Goal: Information Seeking & Learning: Understand process/instructions

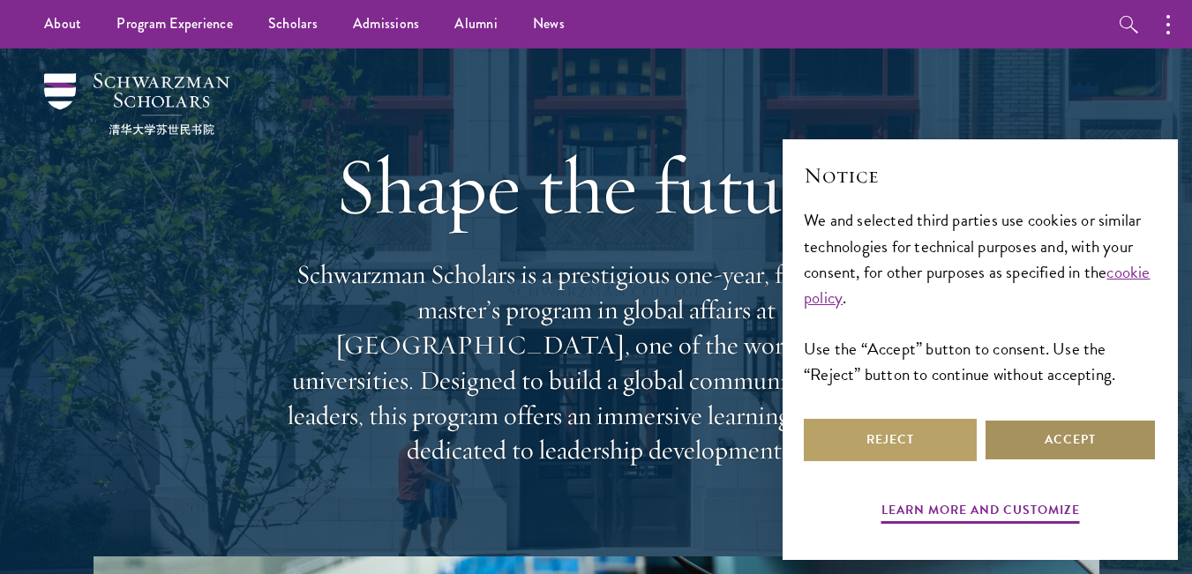
click at [1060, 441] on button "Accept" at bounding box center [1069, 440] width 173 height 42
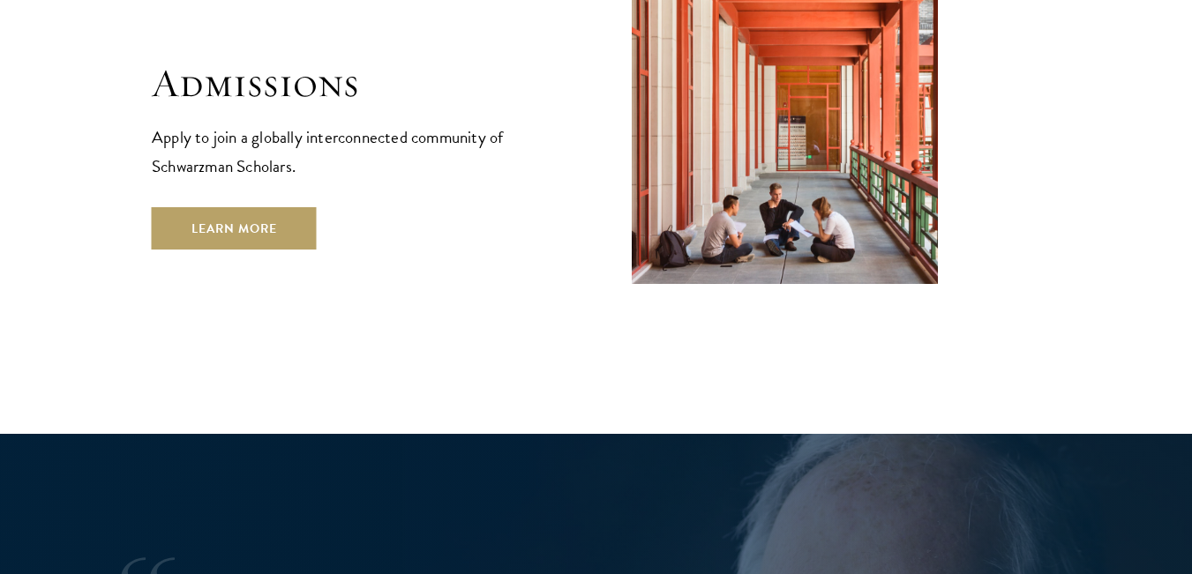
scroll to position [2999, 0]
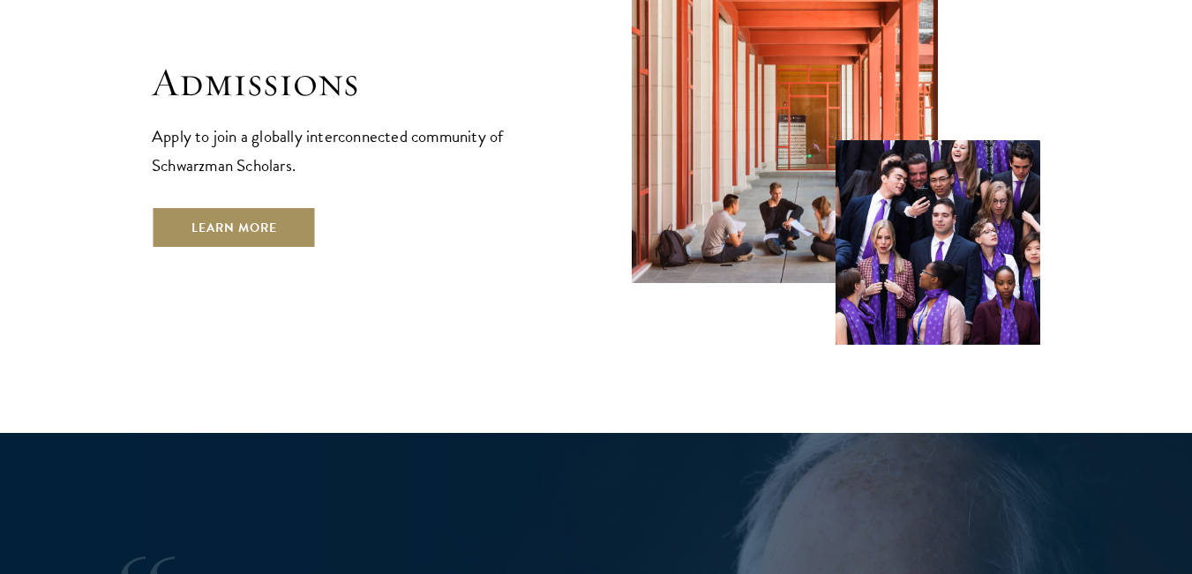
click at [265, 206] on link "Learn More" at bounding box center [234, 227] width 165 height 42
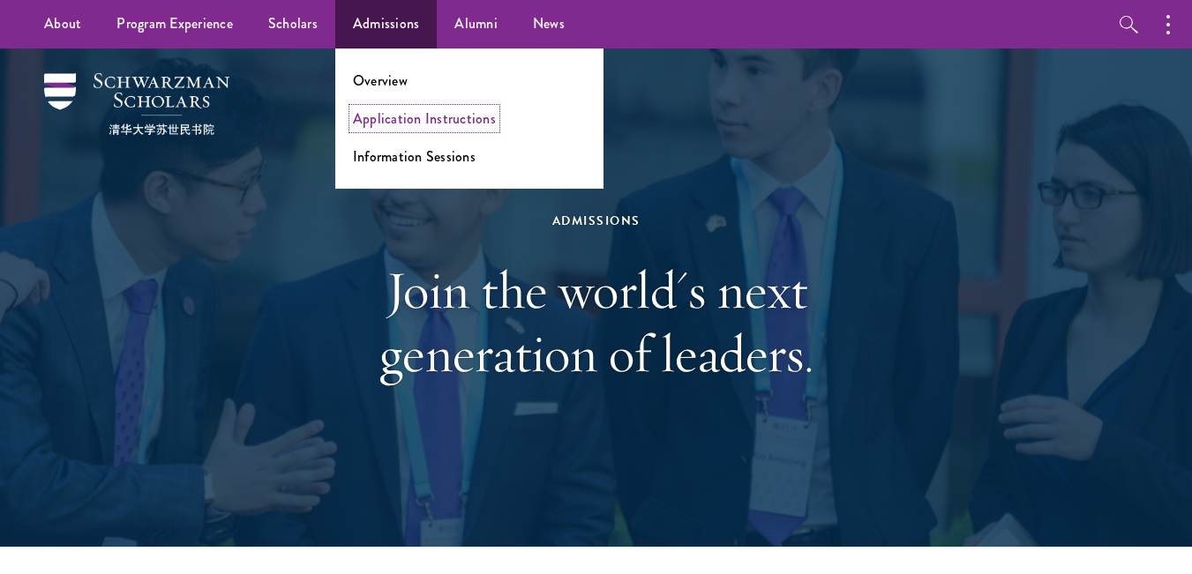
click at [394, 117] on link "Application Instructions" at bounding box center [424, 118] width 143 height 20
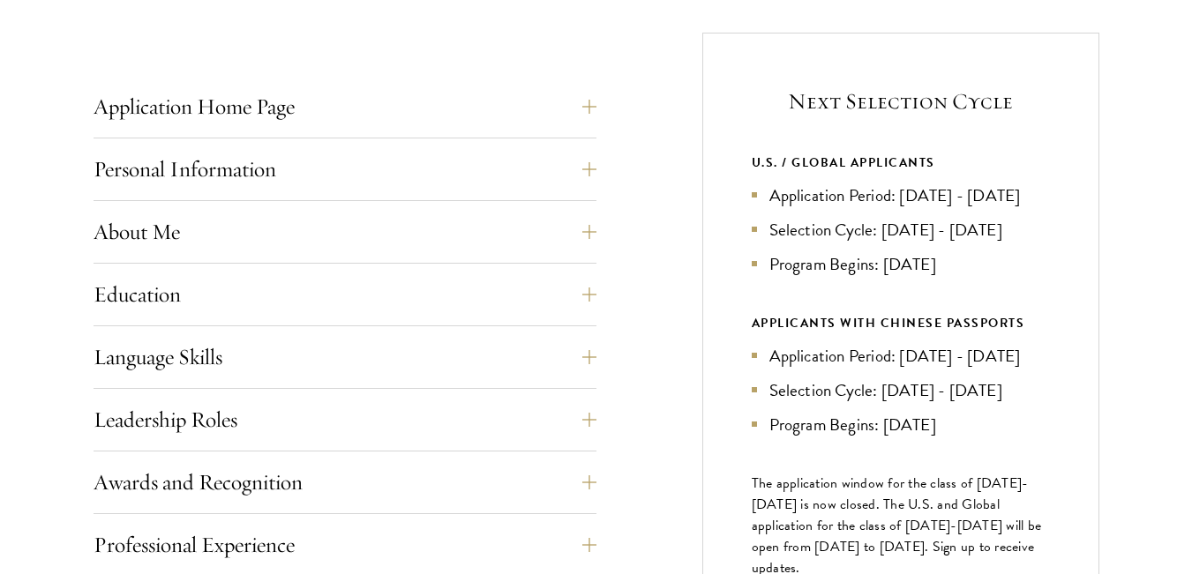
scroll to position [706, 0]
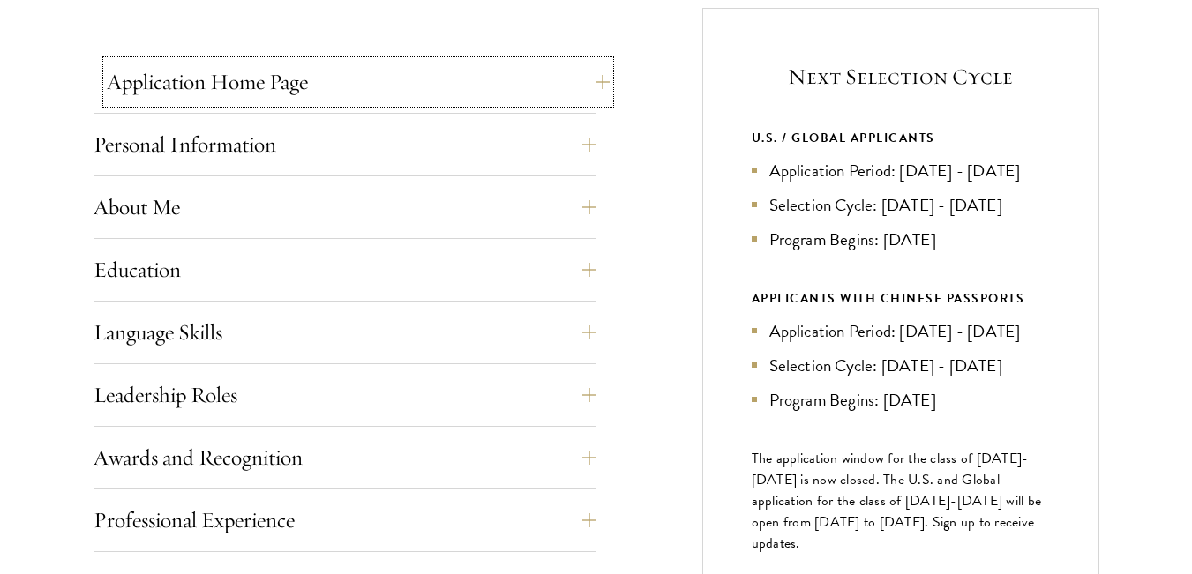
click at [582, 92] on button "Application Home Page" at bounding box center [358, 82] width 503 height 42
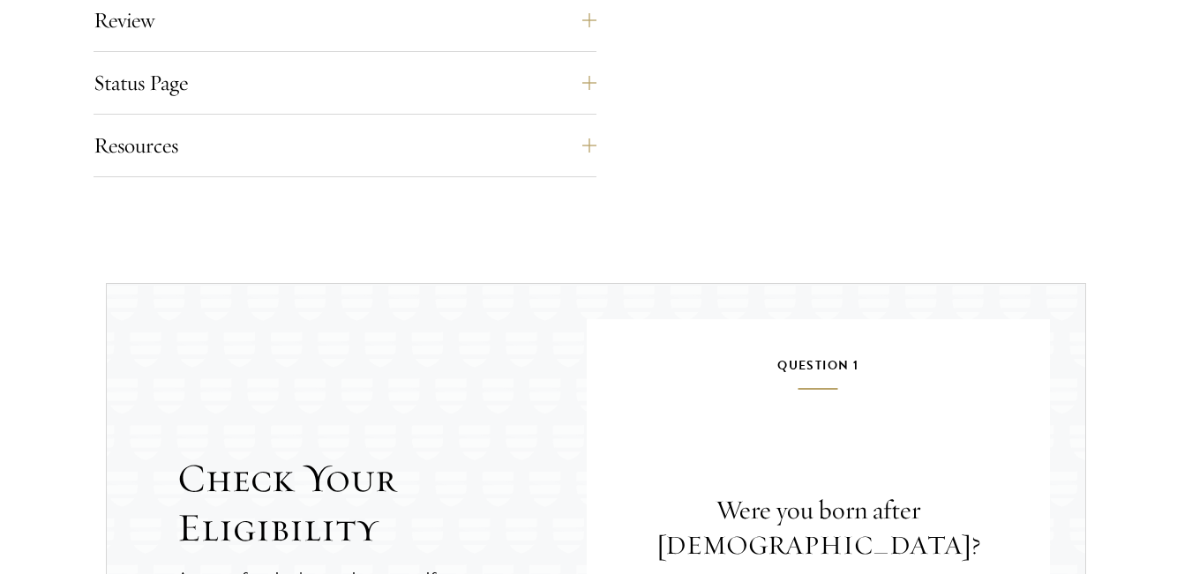
scroll to position [2558, 0]
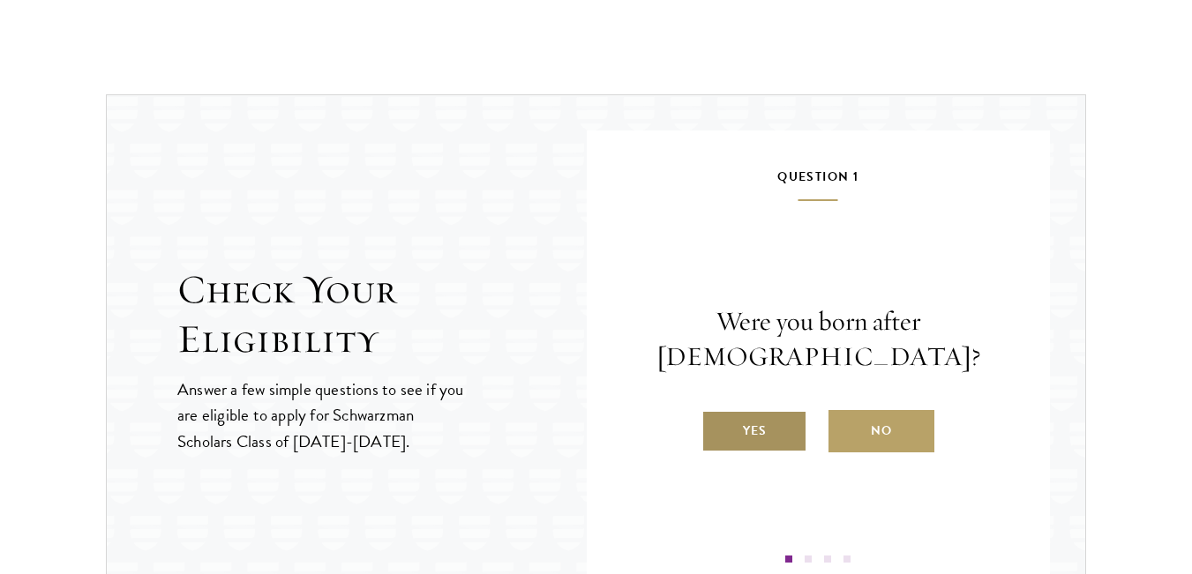
click at [731, 424] on label "Yes" at bounding box center [754, 431] width 106 height 42
click at [717, 424] on input "Yes" at bounding box center [709, 420] width 16 height 16
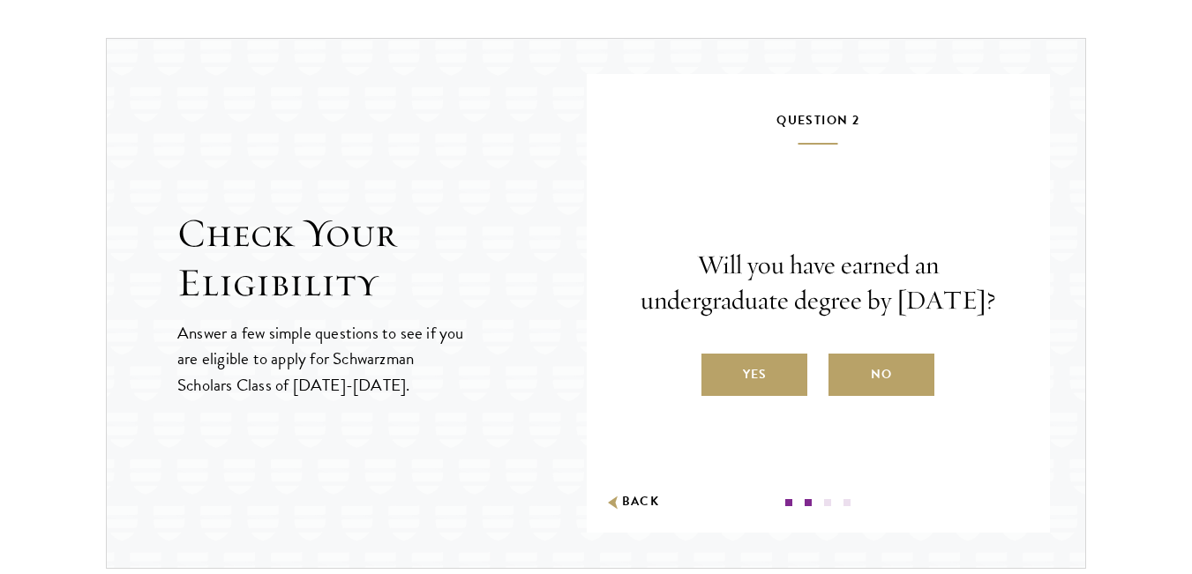
scroll to position [2646, 0]
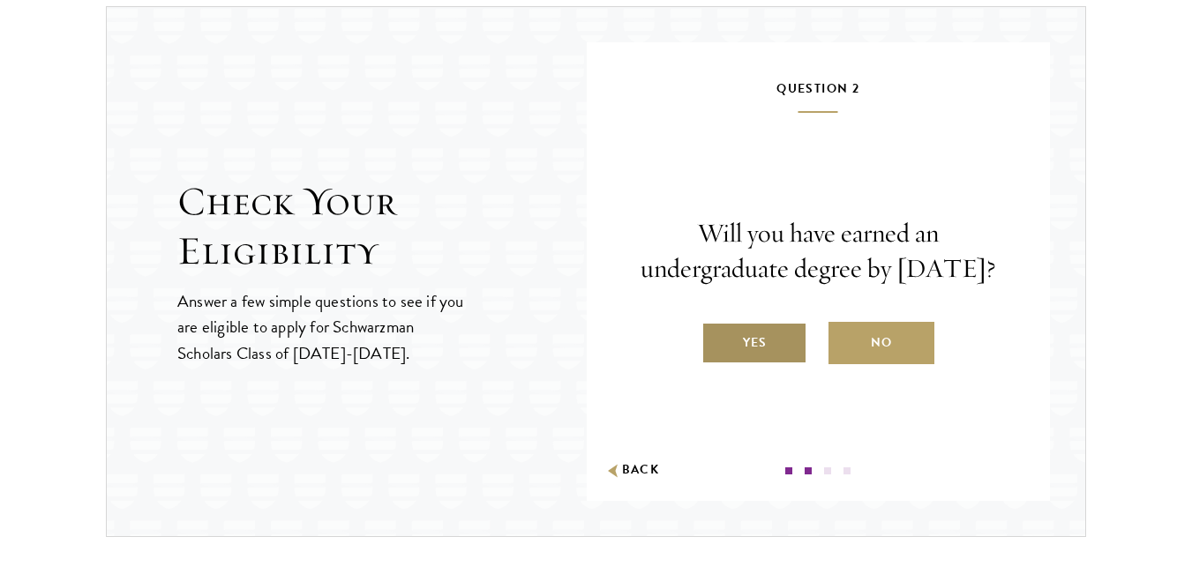
click at [742, 355] on label "Yes" at bounding box center [754, 343] width 106 height 42
click at [717, 340] on input "Yes" at bounding box center [709, 332] width 16 height 16
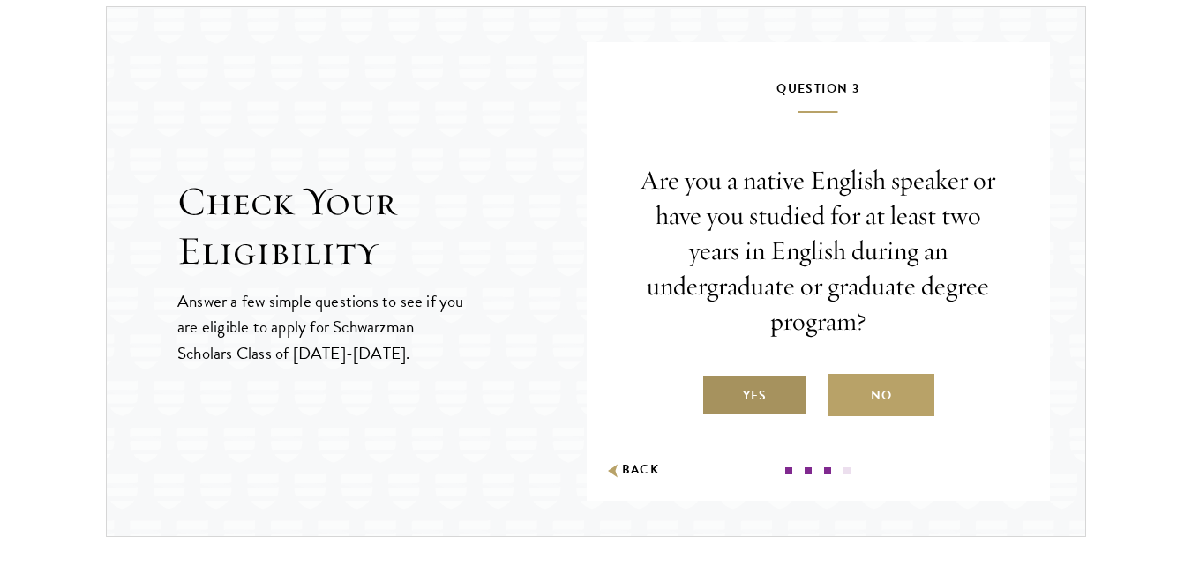
click at [741, 392] on label "Yes" at bounding box center [754, 395] width 106 height 42
click at [717, 392] on input "Yes" at bounding box center [709, 385] width 16 height 16
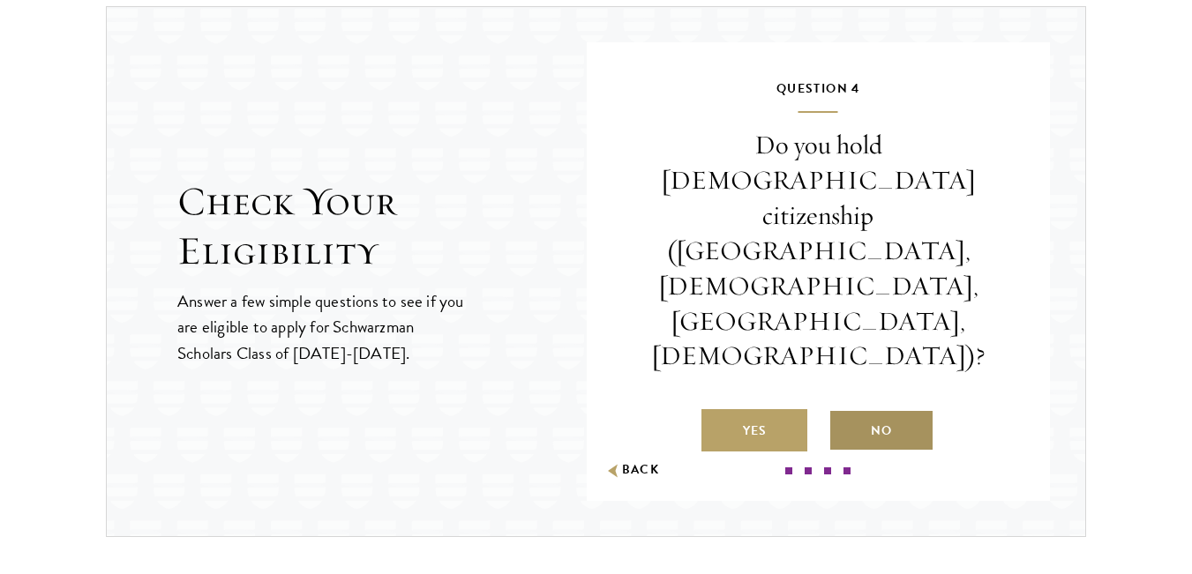
click at [855, 409] on label "No" at bounding box center [881, 430] width 106 height 42
click at [844, 412] on input "No" at bounding box center [836, 420] width 16 height 16
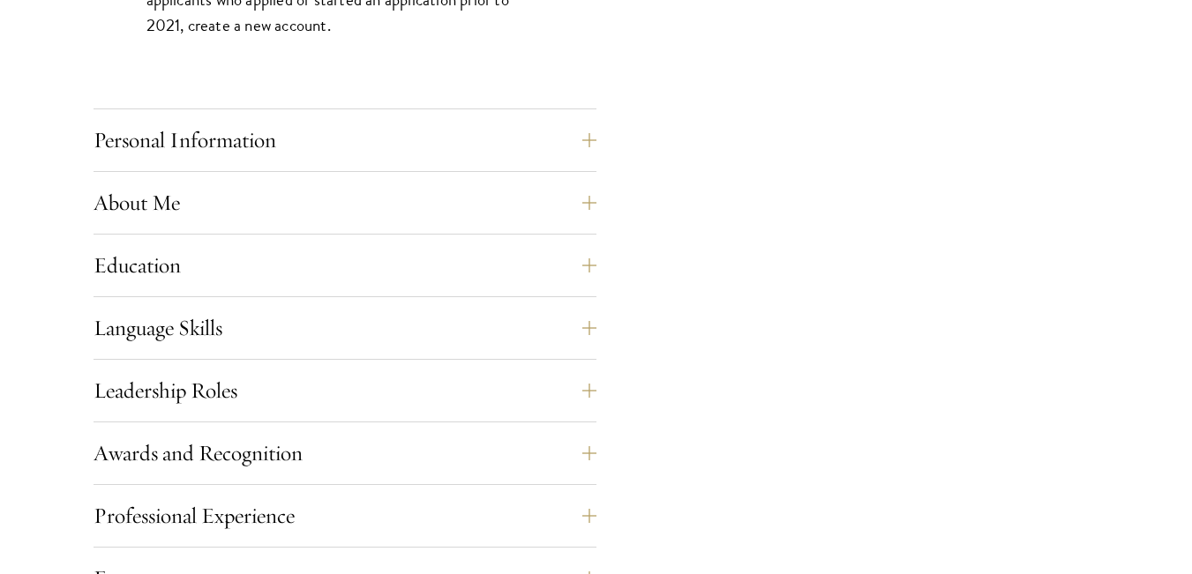
scroll to position [1499, 0]
click at [594, 133] on button "Personal Information" at bounding box center [358, 138] width 503 height 42
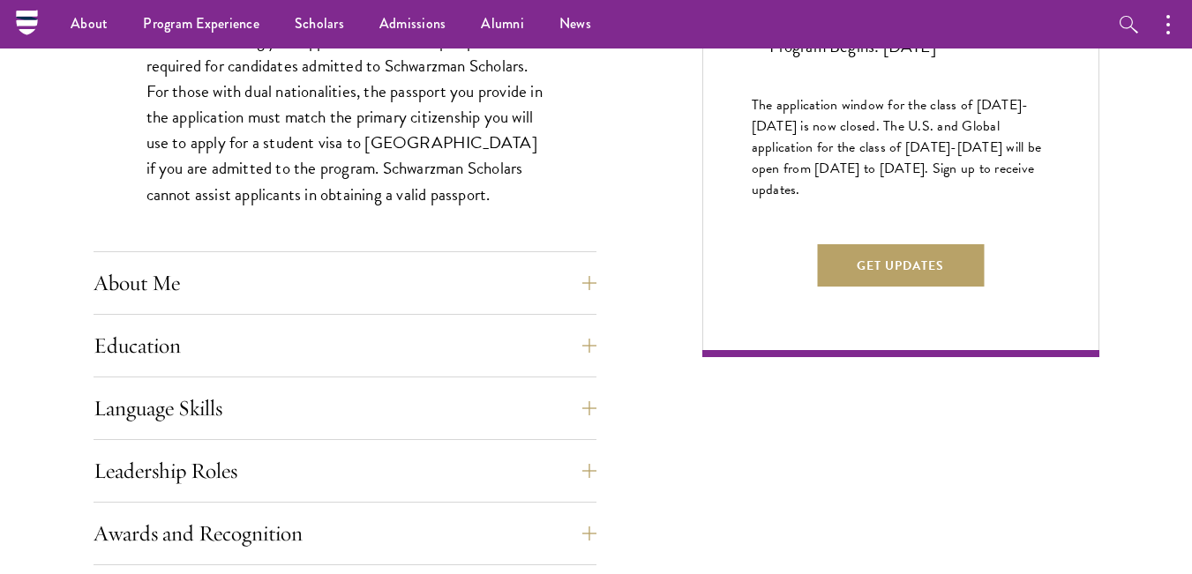
scroll to position [1058, 0]
click at [605, 284] on button "About Me" at bounding box center [358, 284] width 503 height 42
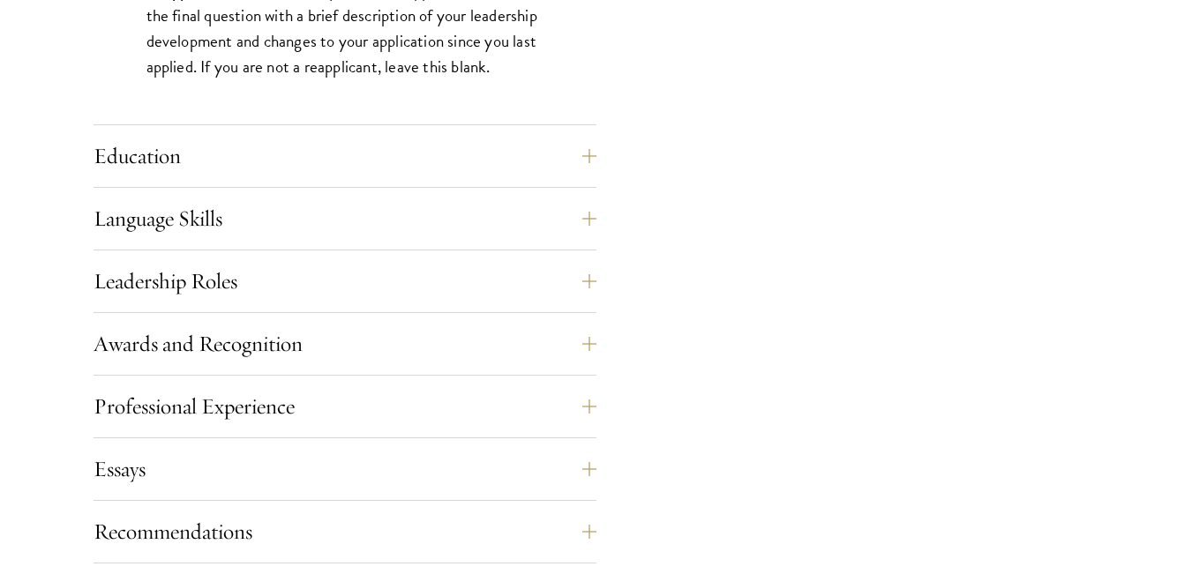
scroll to position [1676, 0]
click at [590, 151] on button "Education" at bounding box center [358, 155] width 503 height 42
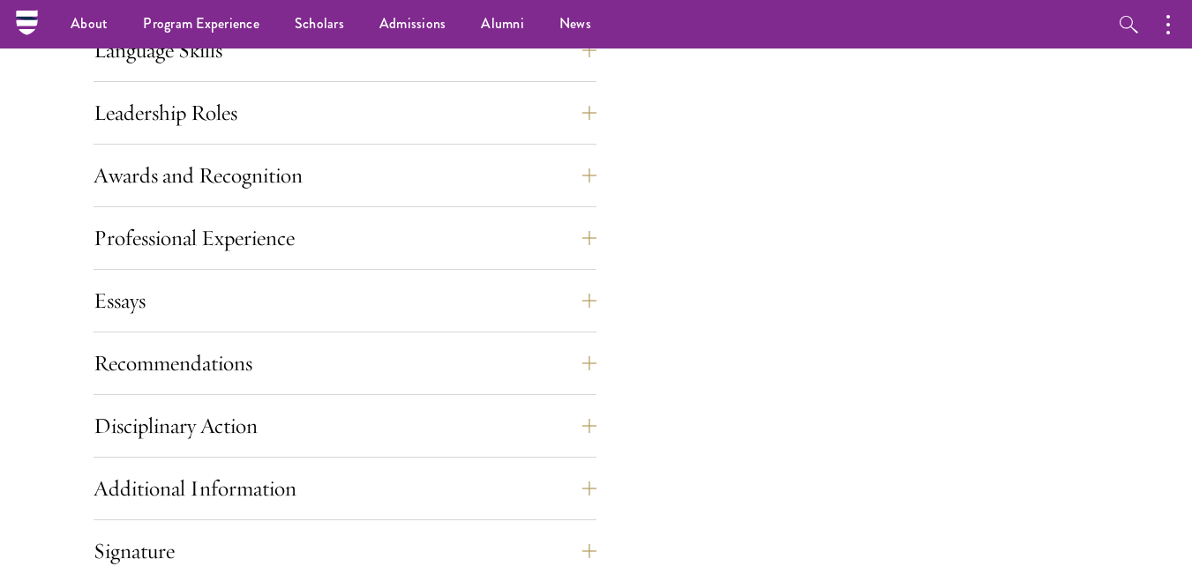
scroll to position [2999, 0]
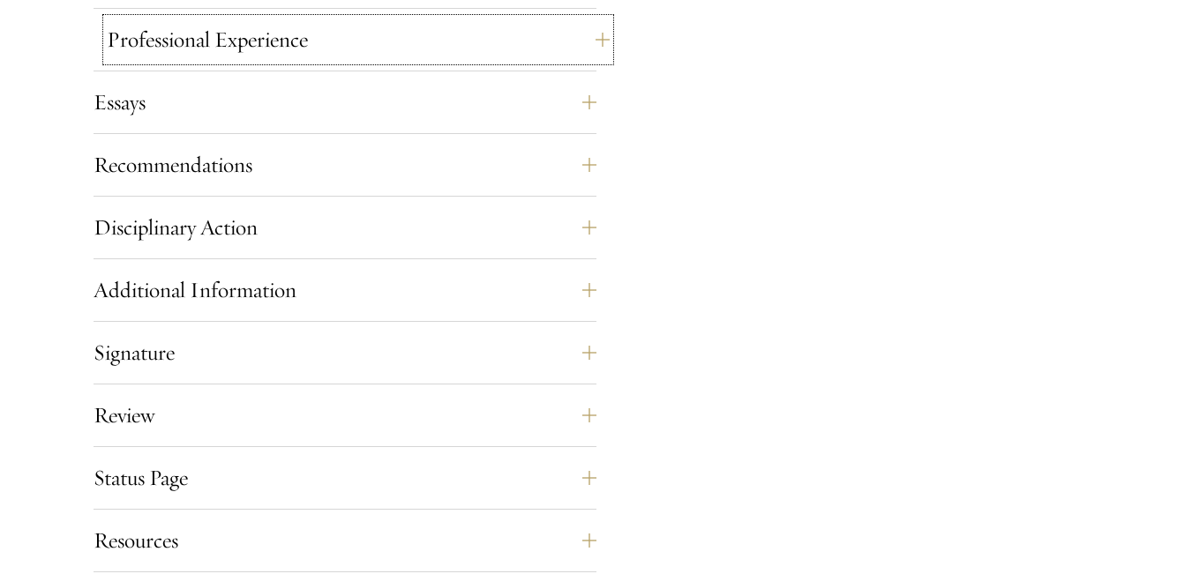
click at [595, 39] on button "Professional Experience" at bounding box center [358, 40] width 503 height 42
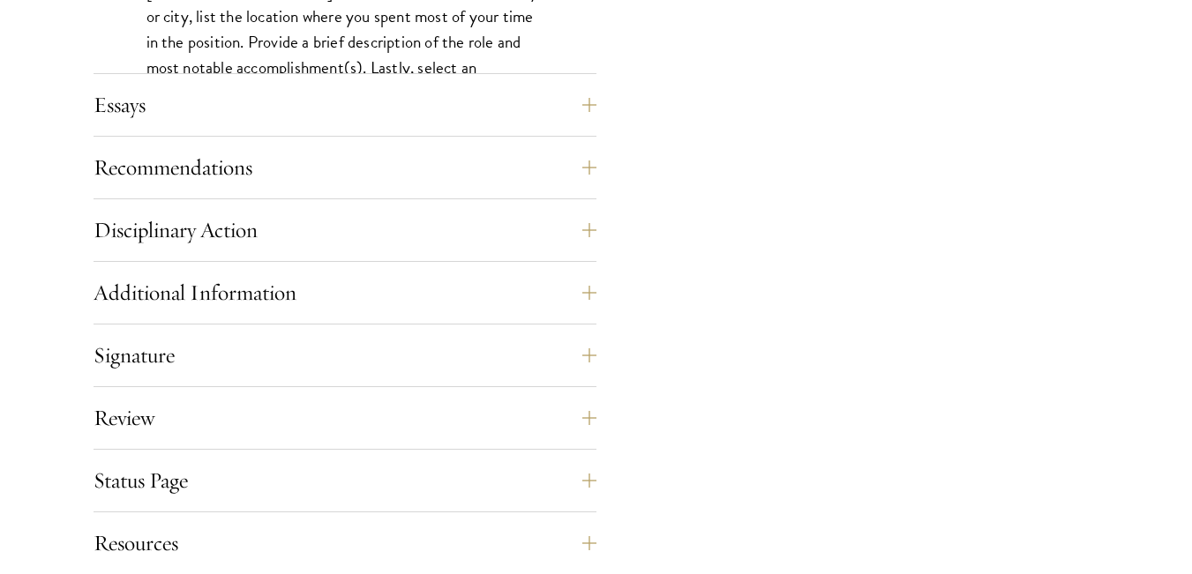
scroll to position [1804, 0]
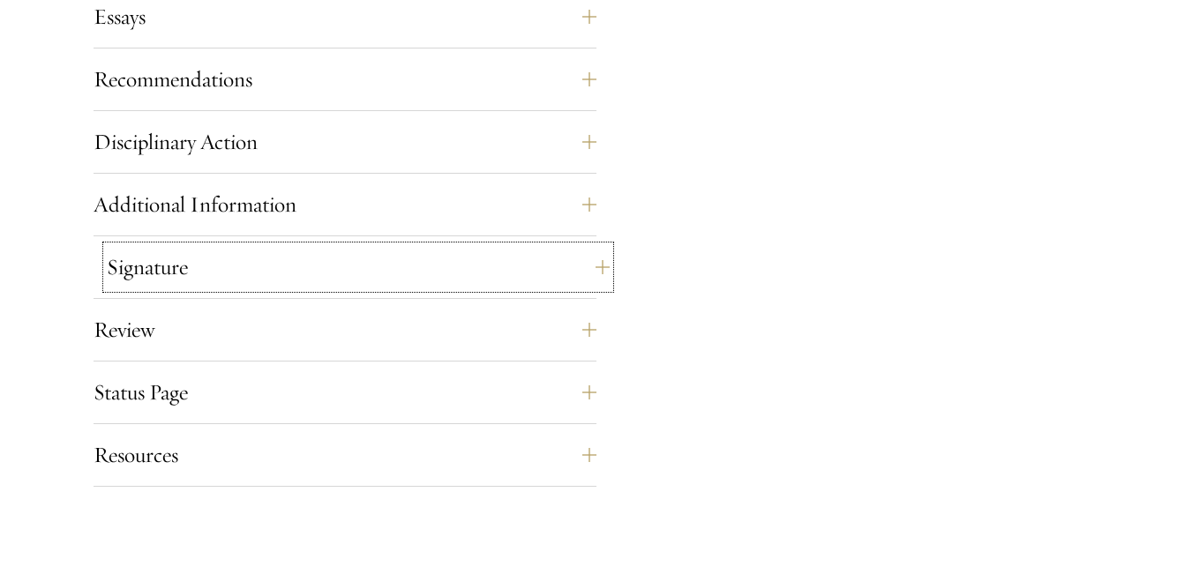
click at [524, 258] on button "Signature" at bounding box center [358, 267] width 503 height 42
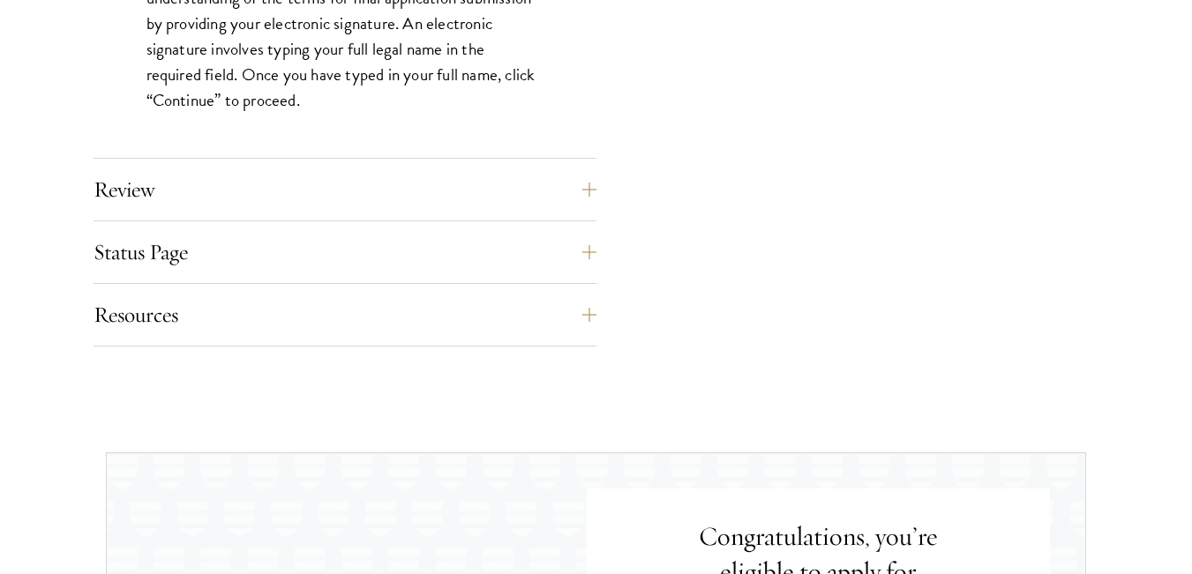
scroll to position [1801, 0]
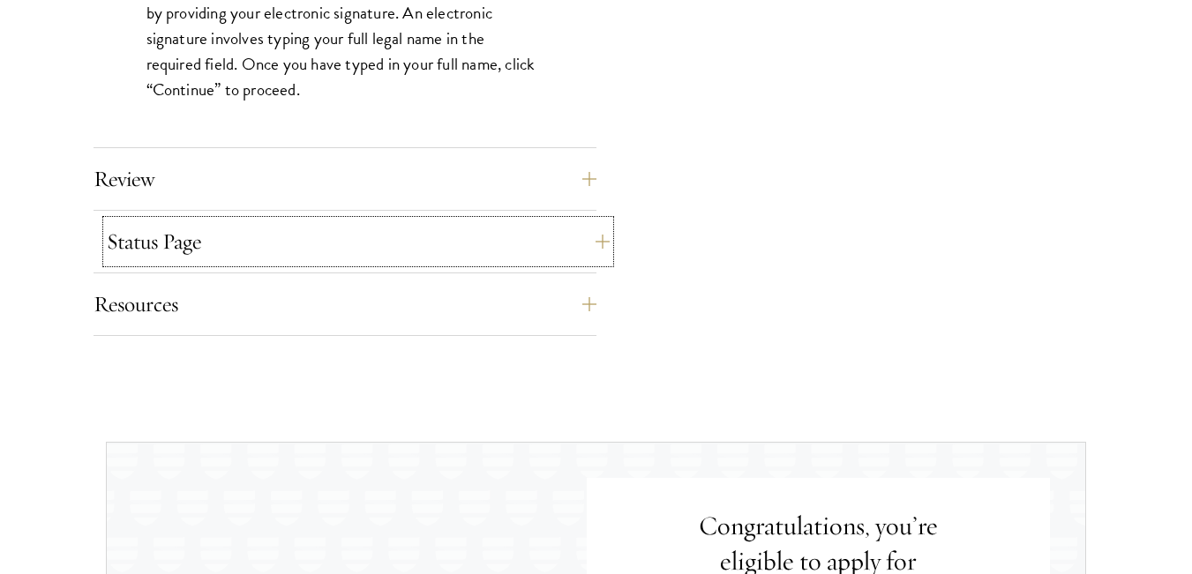
click at [587, 225] on button "Status Page" at bounding box center [358, 241] width 503 height 42
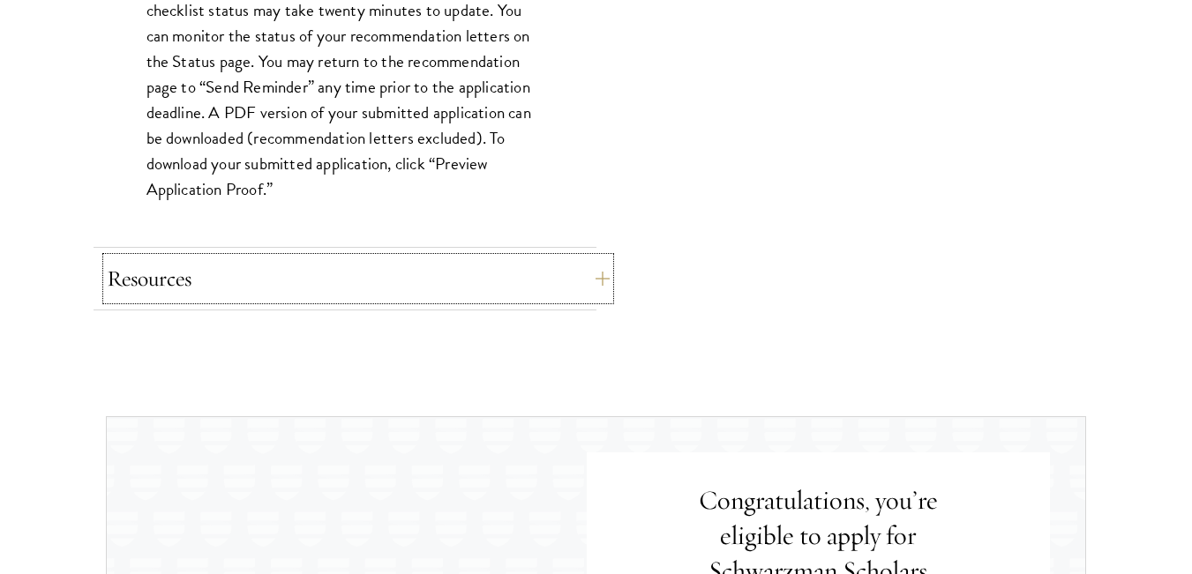
click at [592, 271] on button "Resources" at bounding box center [358, 279] width 503 height 42
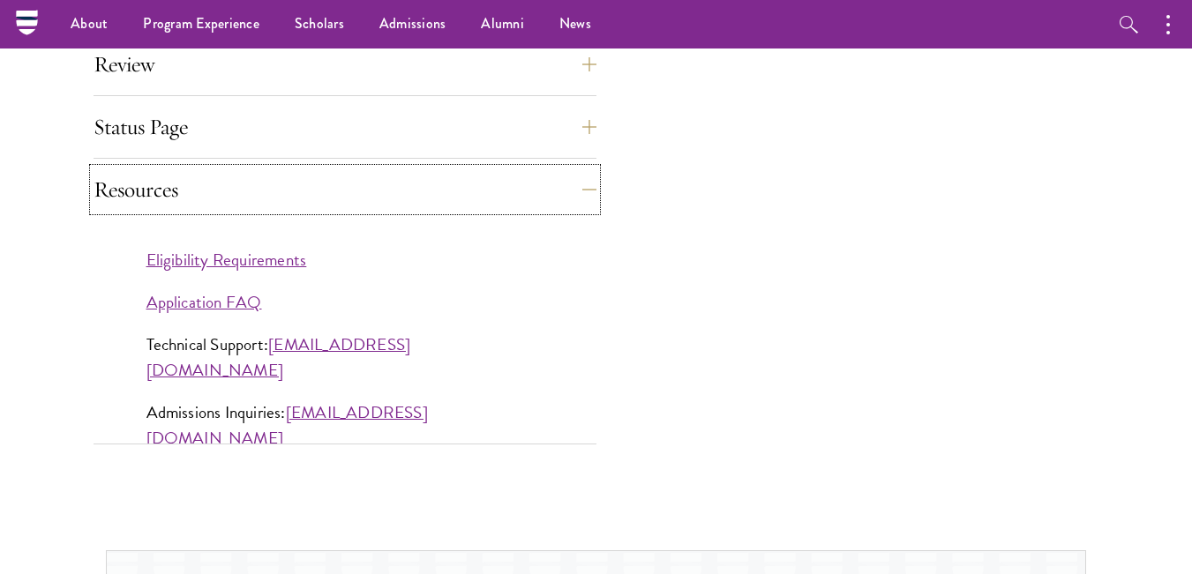
scroll to position [1536, 0]
click at [226, 257] on link "Eligibility Requirements" at bounding box center [226, 261] width 161 height 26
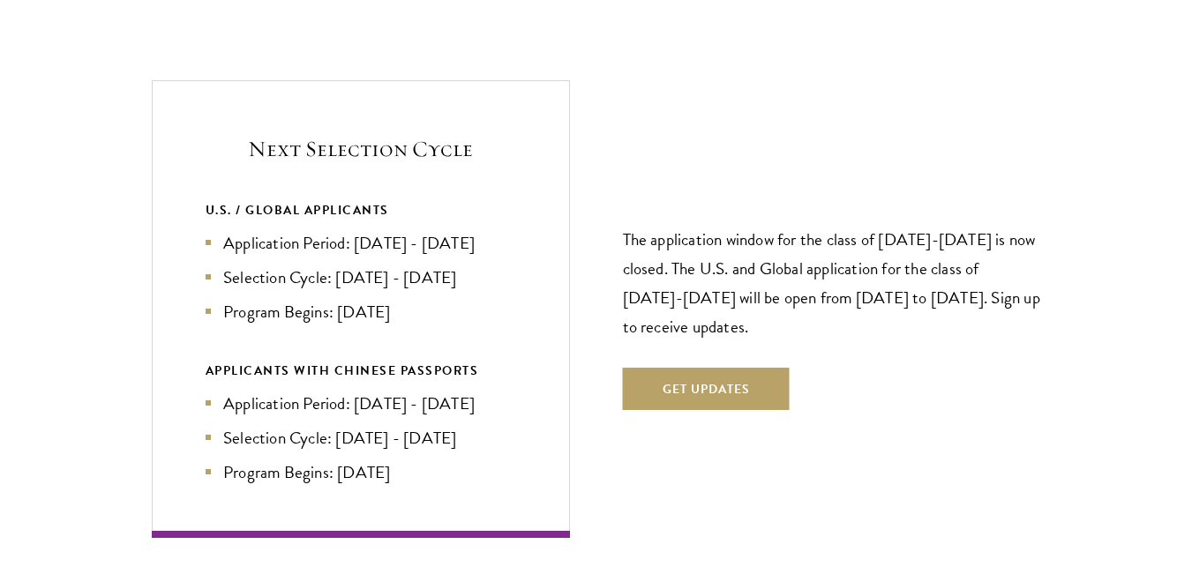
scroll to position [3695, 0]
